Goal: Transaction & Acquisition: Purchase product/service

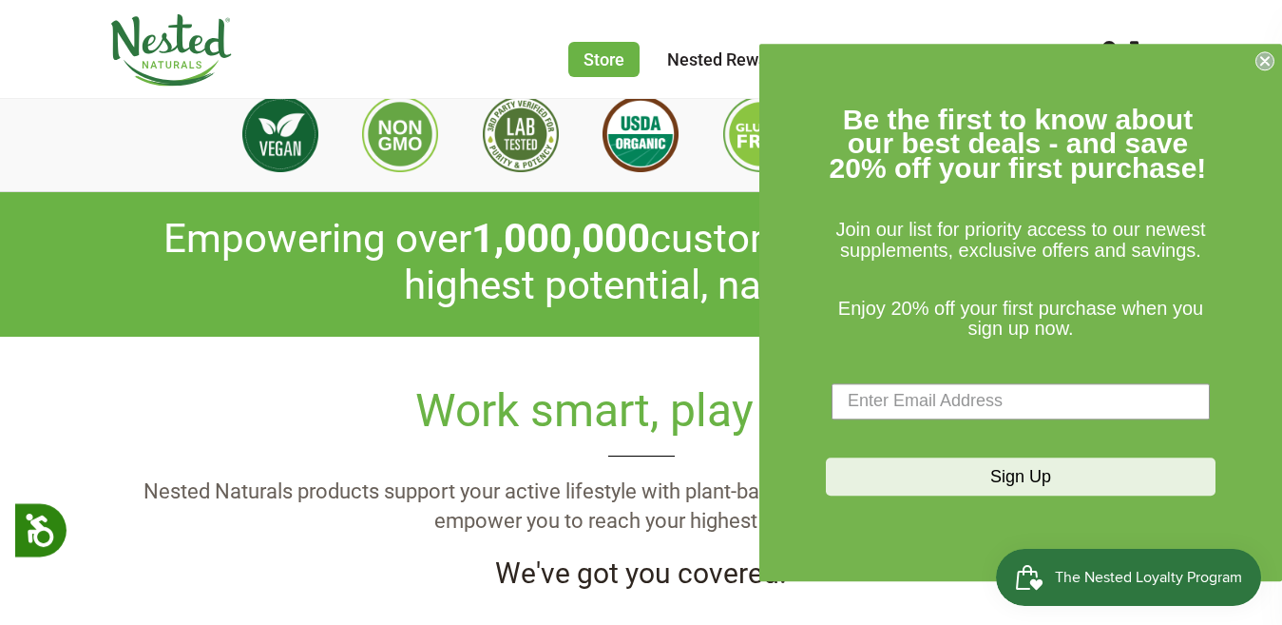
scroll to position [0, 334]
click at [1269, 59] on circle "Close dialog" at bounding box center [1266, 60] width 18 height 18
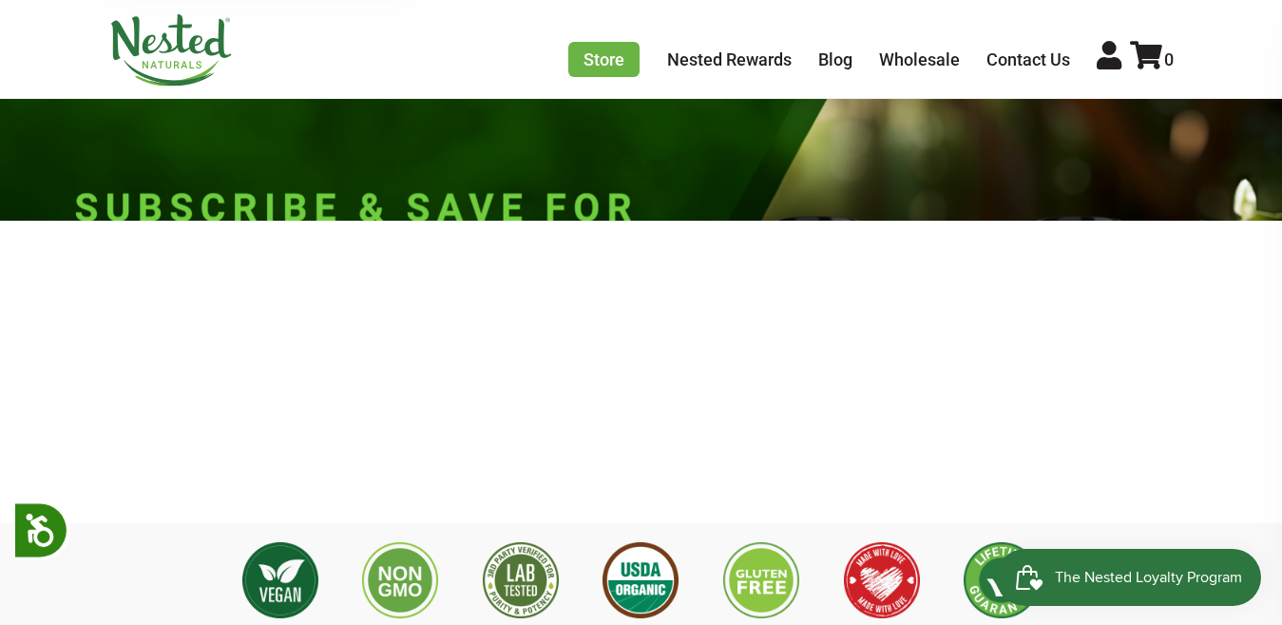
scroll to position [60, 0]
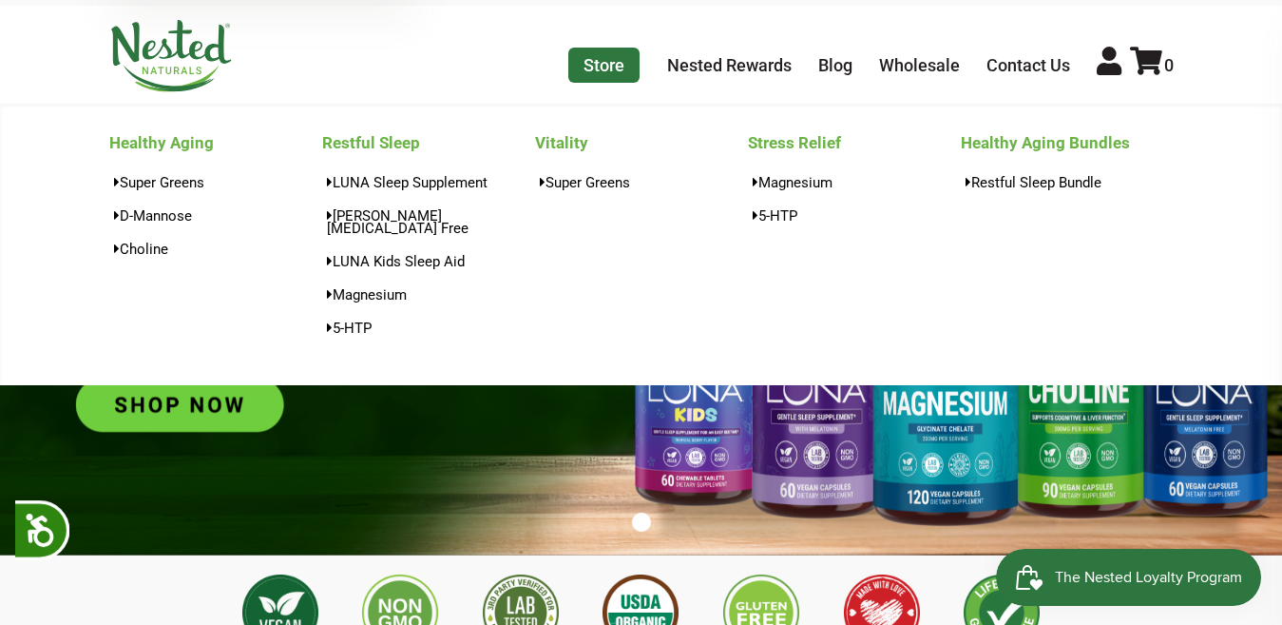
click at [618, 62] on link "Store" at bounding box center [603, 65] width 71 height 35
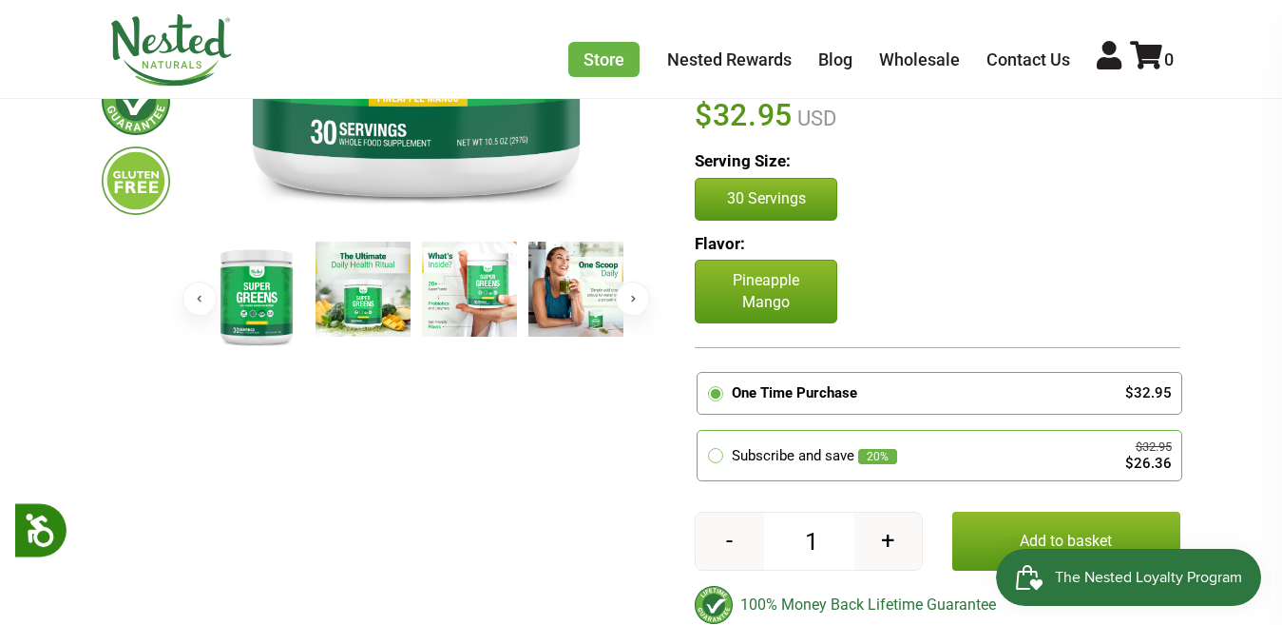
scroll to position [494, 0]
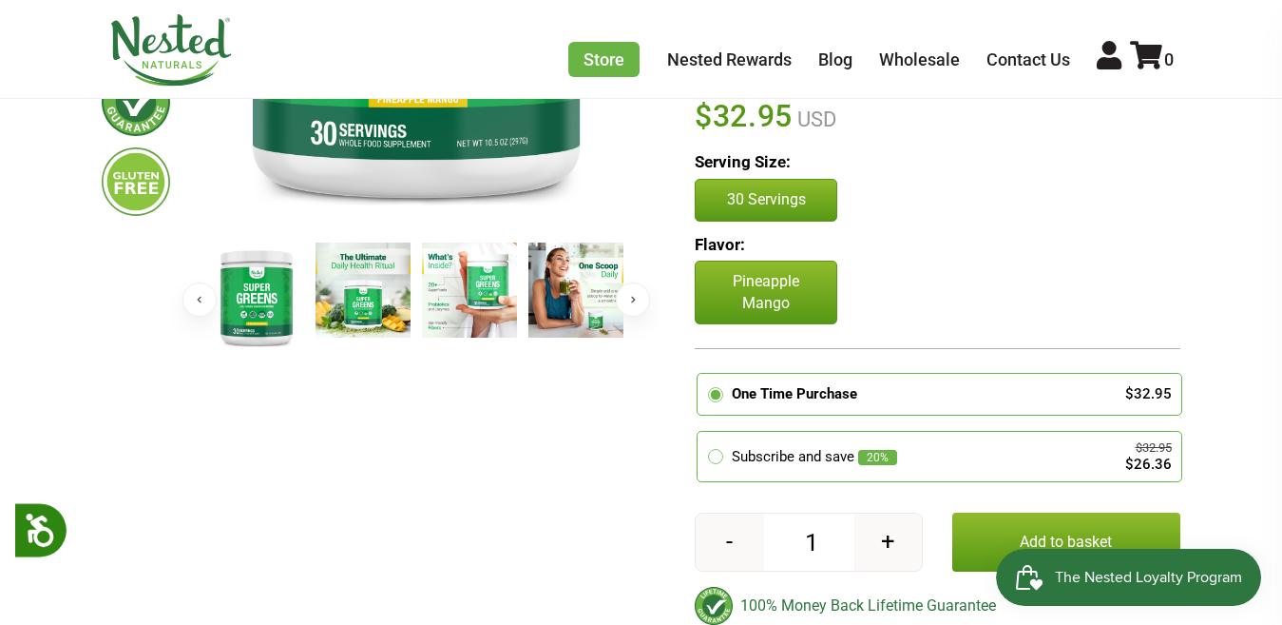
click at [463, 305] on img at bounding box center [469, 289] width 95 height 95
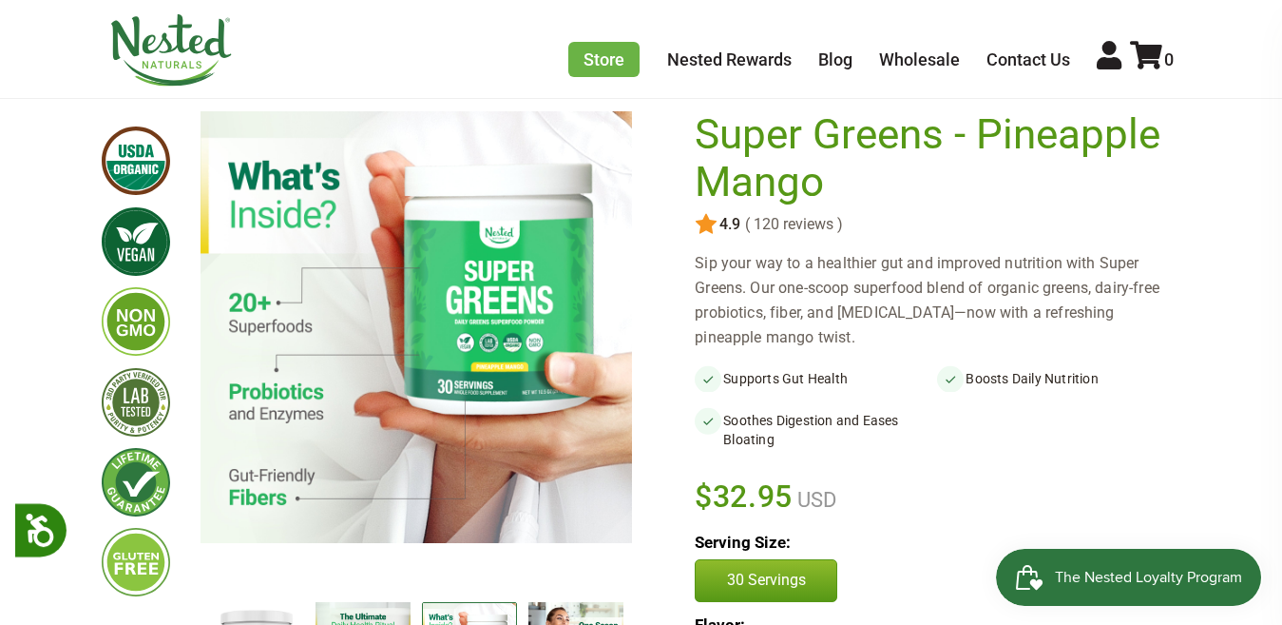
scroll to position [152, 0]
